Goal: Task Accomplishment & Management: Manage account settings

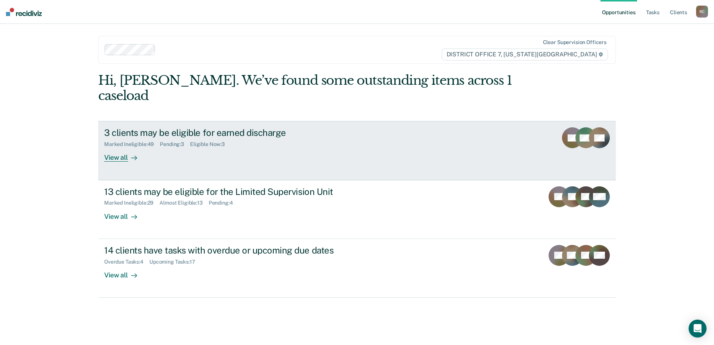
click at [268, 141] on div "3 clients may be eligible for earned discharge Marked Ineligible : 49 Pending :…" at bounding box center [244, 144] width 280 height 34
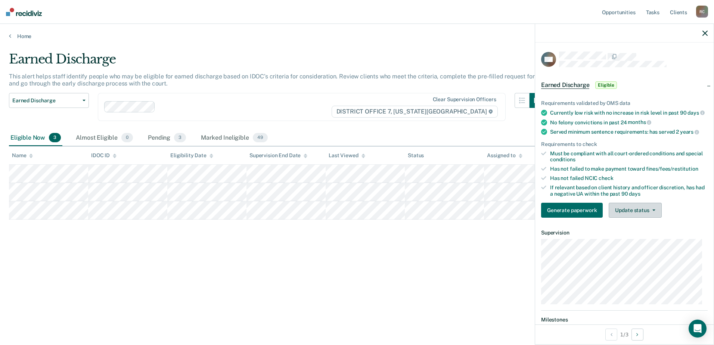
click at [645, 218] on button "Update status" at bounding box center [634, 210] width 53 height 15
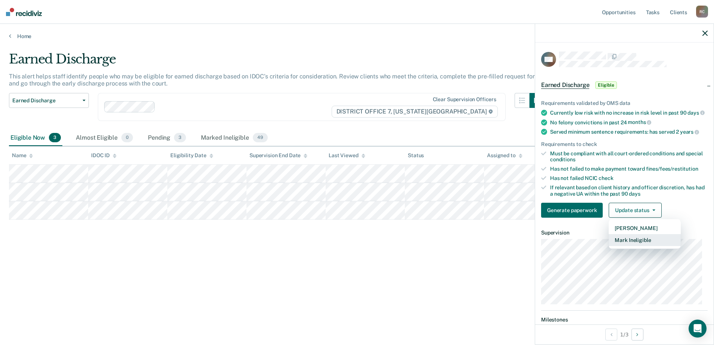
click at [641, 243] on button "Mark Ineligible" at bounding box center [644, 240] width 72 height 12
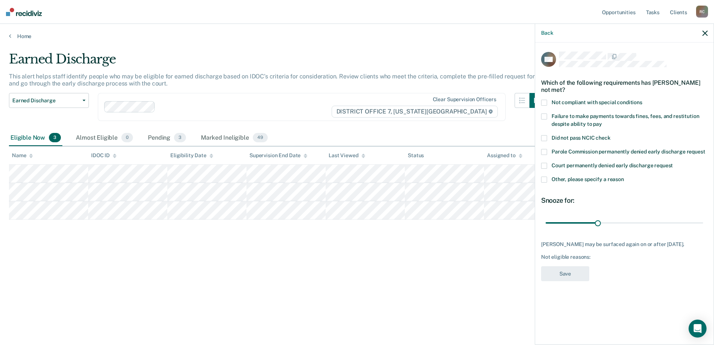
click at [547, 100] on label "Not compliant with special conditions" at bounding box center [624, 104] width 166 height 8
click at [572, 281] on button "Save" at bounding box center [565, 273] width 48 height 15
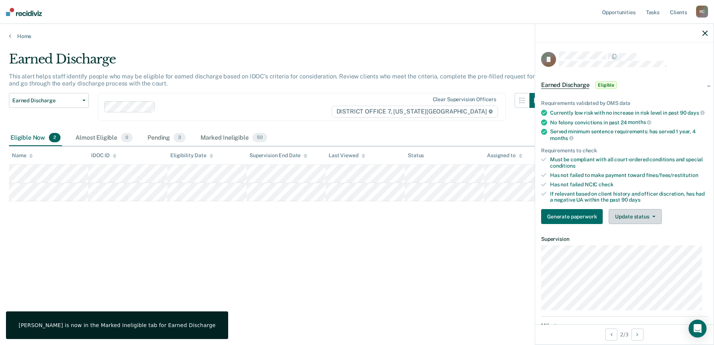
click at [655, 224] on button "Update status" at bounding box center [634, 216] width 53 height 15
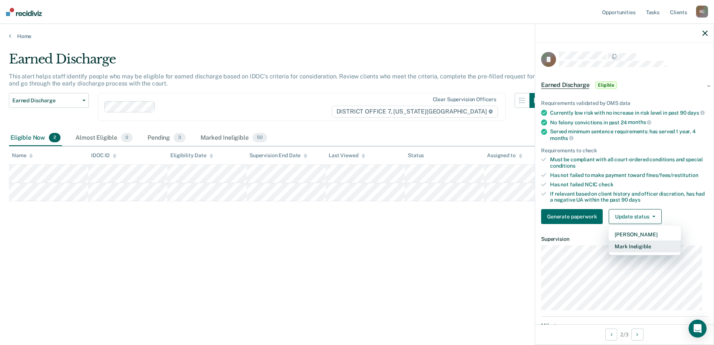
click at [643, 252] on button "Mark Ineligible" at bounding box center [644, 246] width 72 height 12
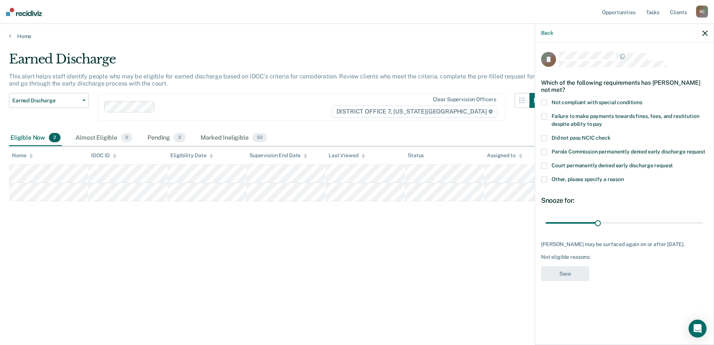
click at [549, 116] on label "Failure to make payments towards fines, fees, and restitution despite ability t…" at bounding box center [624, 121] width 166 height 16
click at [586, 273] on button "Save" at bounding box center [565, 273] width 48 height 15
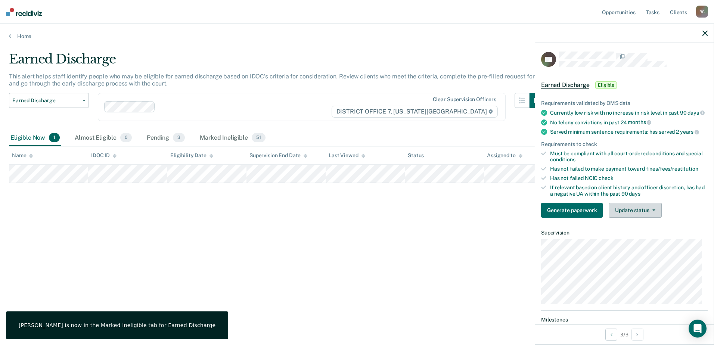
click at [625, 217] on button "Update status" at bounding box center [634, 210] width 53 height 15
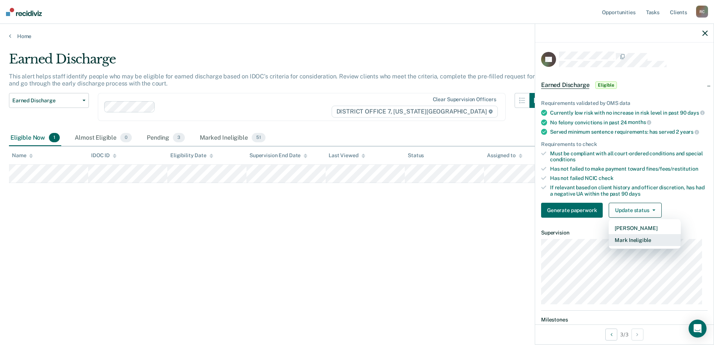
click at [643, 246] on button "Mark Ineligible" at bounding box center [644, 240] width 72 height 12
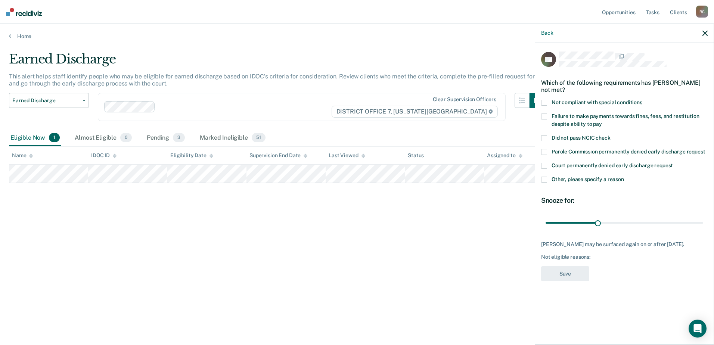
click at [542, 177] on span at bounding box center [544, 180] width 6 height 6
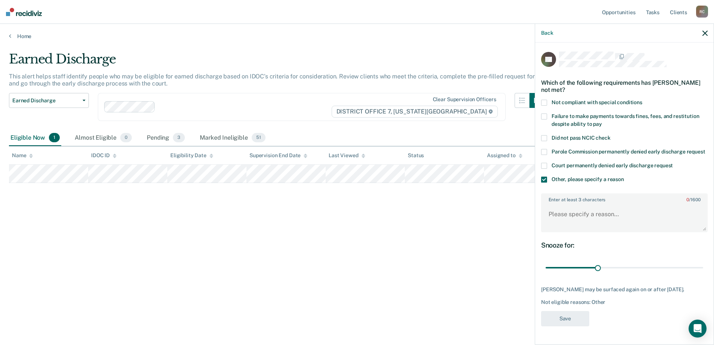
click at [546, 103] on span at bounding box center [544, 103] width 6 height 6
click at [548, 177] on div "Court permanently denied early discharge request" at bounding box center [624, 170] width 166 height 14
click at [546, 183] on span at bounding box center [544, 180] width 6 height 6
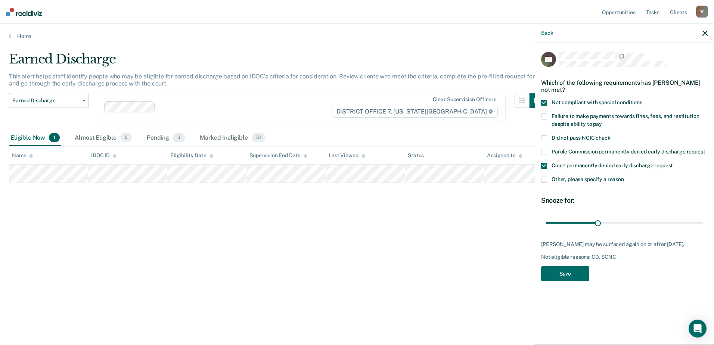
click at [544, 166] on span at bounding box center [544, 166] width 6 height 6
drag, startPoint x: 597, startPoint y: 221, endPoint x: 715, endPoint y: 236, distance: 118.8
type input "90"
click at [703, 229] on input "range" at bounding box center [624, 222] width 158 height 13
click at [578, 281] on button "Save" at bounding box center [565, 273] width 48 height 15
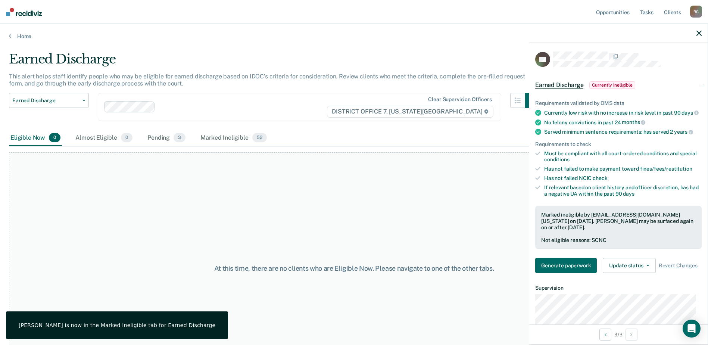
click at [697, 35] on icon "button" at bounding box center [698, 33] width 5 height 5
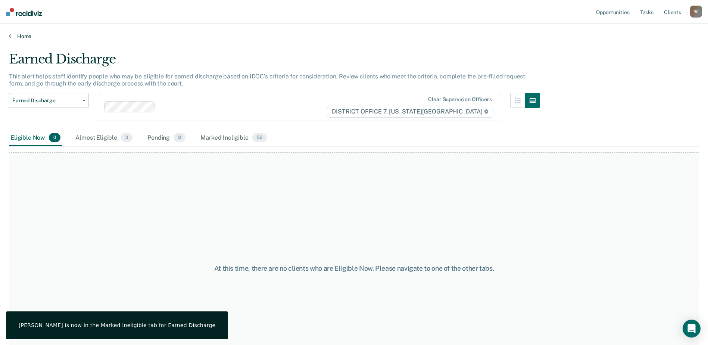
click at [13, 34] on link "Home" at bounding box center [354, 36] width 690 height 7
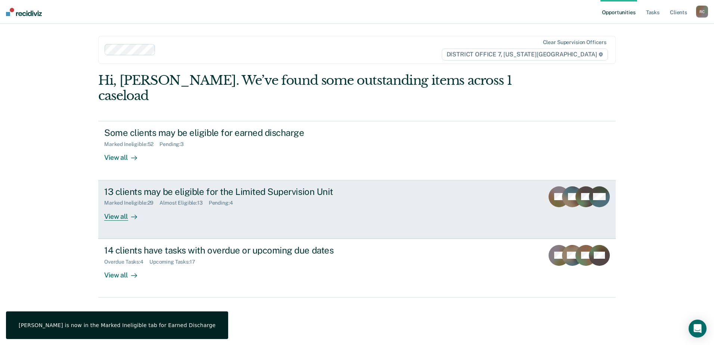
click at [253, 209] on link "13 clients may be eligible for the Limited Supervision Unit Marked Ineligible :…" at bounding box center [356, 209] width 517 height 59
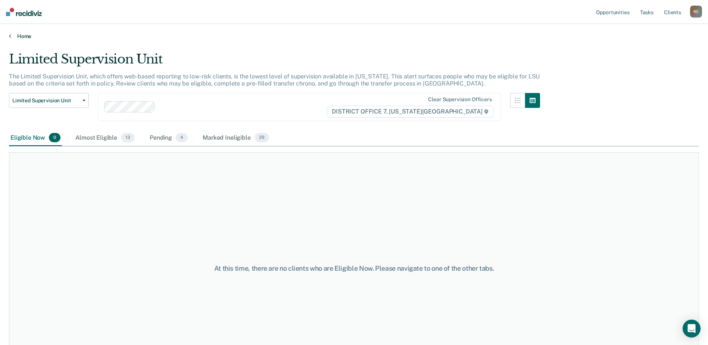
click at [21, 34] on link "Home" at bounding box center [354, 36] width 690 height 7
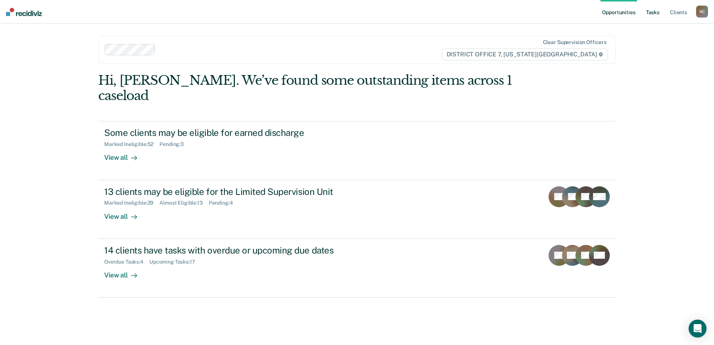
click at [650, 9] on link "Tasks" at bounding box center [652, 12] width 16 height 24
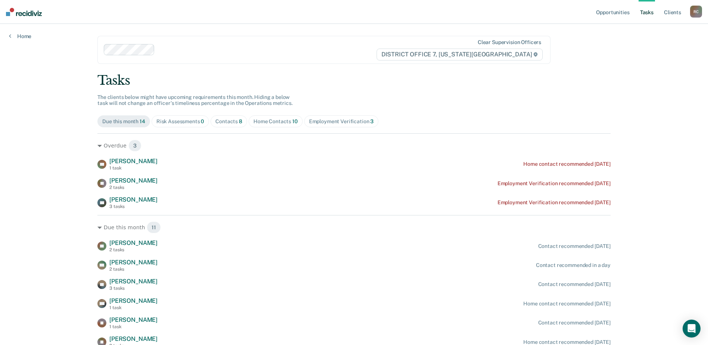
click at [224, 121] on div "Contacts 8" at bounding box center [228, 121] width 27 height 6
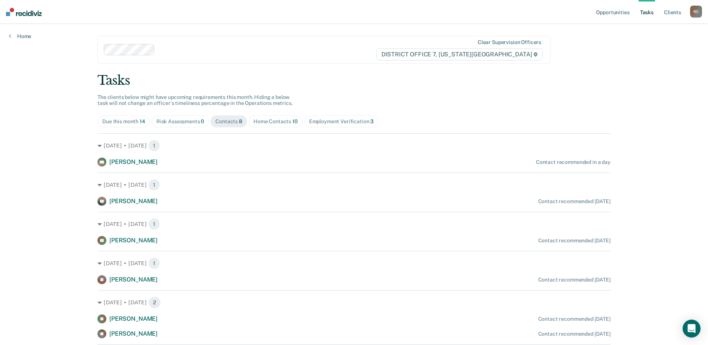
click at [270, 121] on div "Home Contacts 10" at bounding box center [275, 121] width 44 height 6
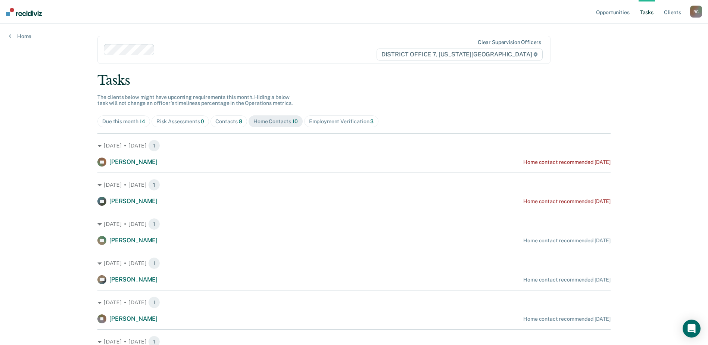
click at [231, 122] on div "Contacts 8" at bounding box center [228, 121] width 27 height 6
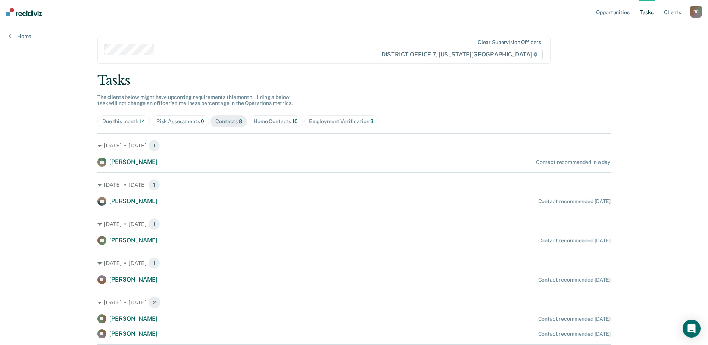
click at [354, 73] on div "Tasks" at bounding box center [353, 80] width 513 height 15
click at [637, 13] on ul "Opportunities Tasks Client s" at bounding box center [643, 12] width 96 height 24
click at [617, 7] on link "Opportunities" at bounding box center [613, 12] width 36 height 24
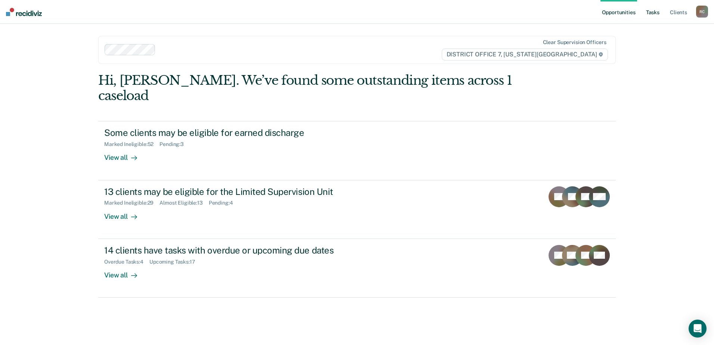
click at [649, 10] on link "Tasks" at bounding box center [652, 12] width 16 height 24
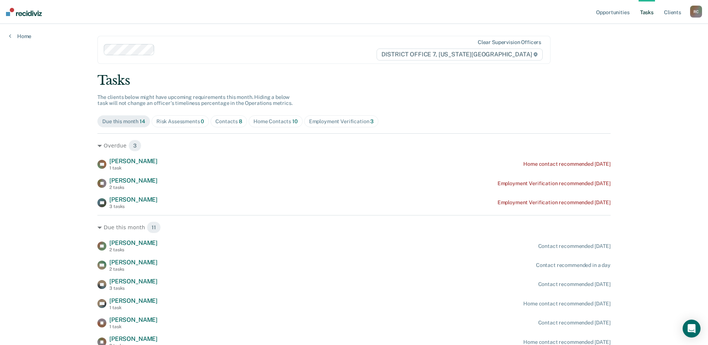
click at [239, 122] on span "8" at bounding box center [240, 121] width 3 height 6
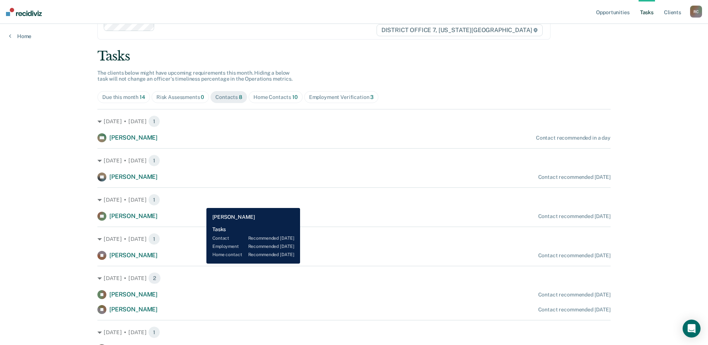
scroll to position [37, 0]
